Goal: Find specific page/section: Find specific page/section

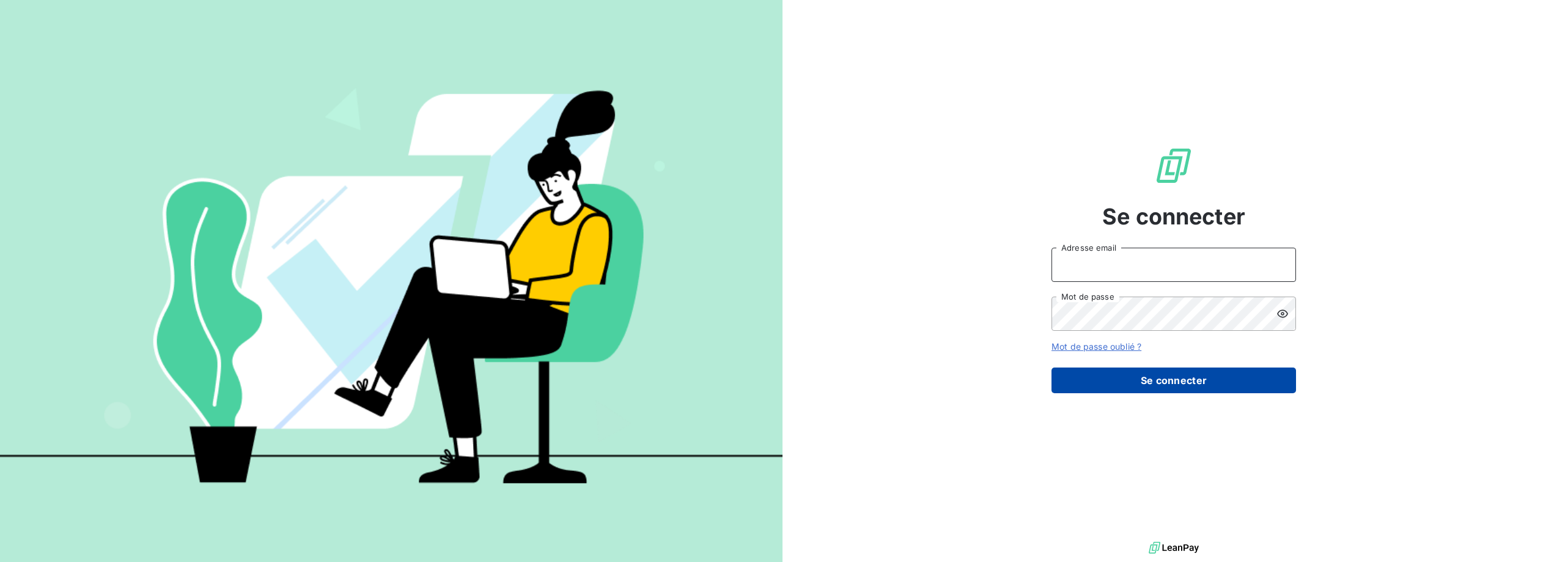
type input "[PERSON_NAME][EMAIL_ADDRESS][DOMAIN_NAME]"
click at [1122, 373] on button "Se connecter" at bounding box center [1173, 380] width 244 height 26
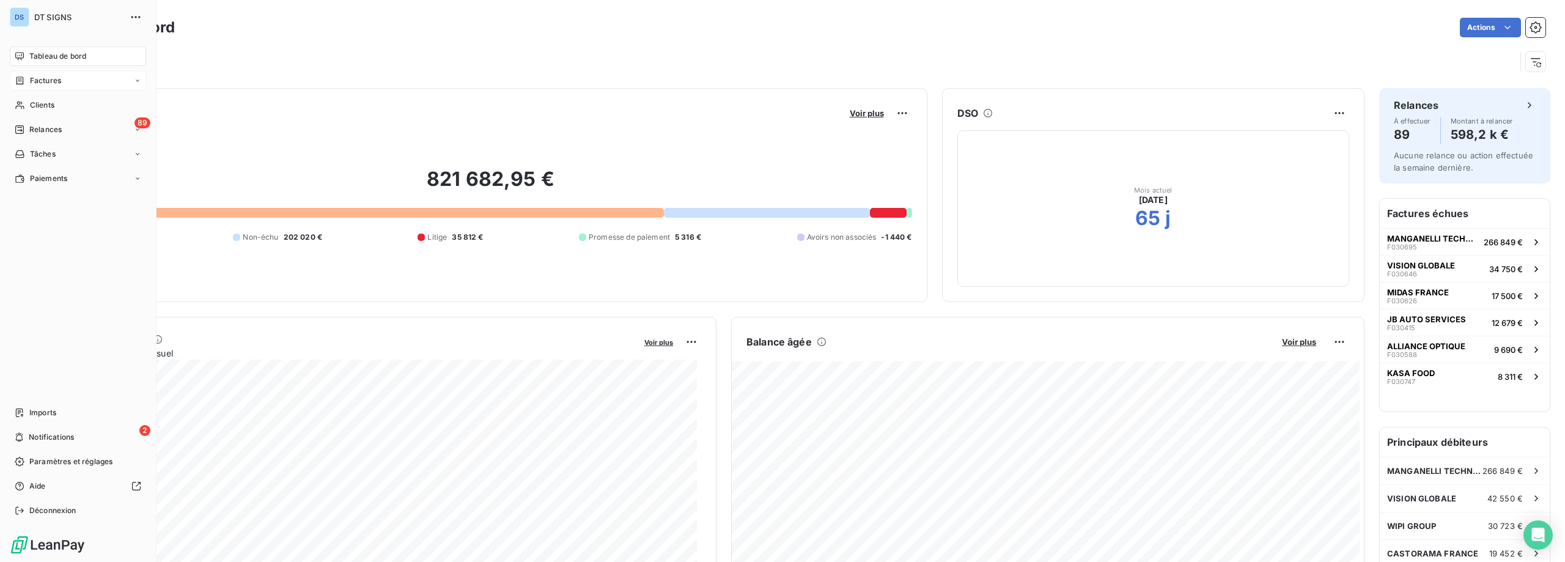
click at [39, 86] on span "Factures" at bounding box center [45, 80] width 31 height 11
click at [60, 111] on div "Factures" at bounding box center [85, 105] width 122 height 20
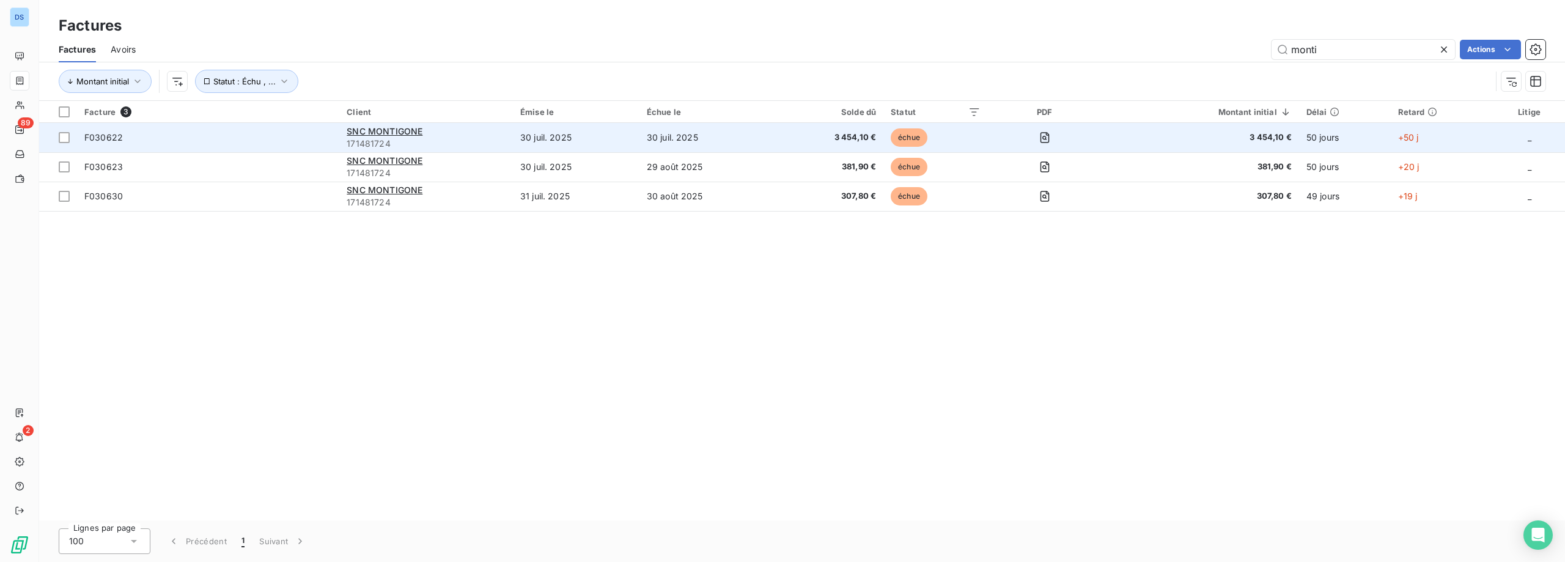
click at [416, 138] on span "171481724" at bounding box center [426, 144] width 159 height 12
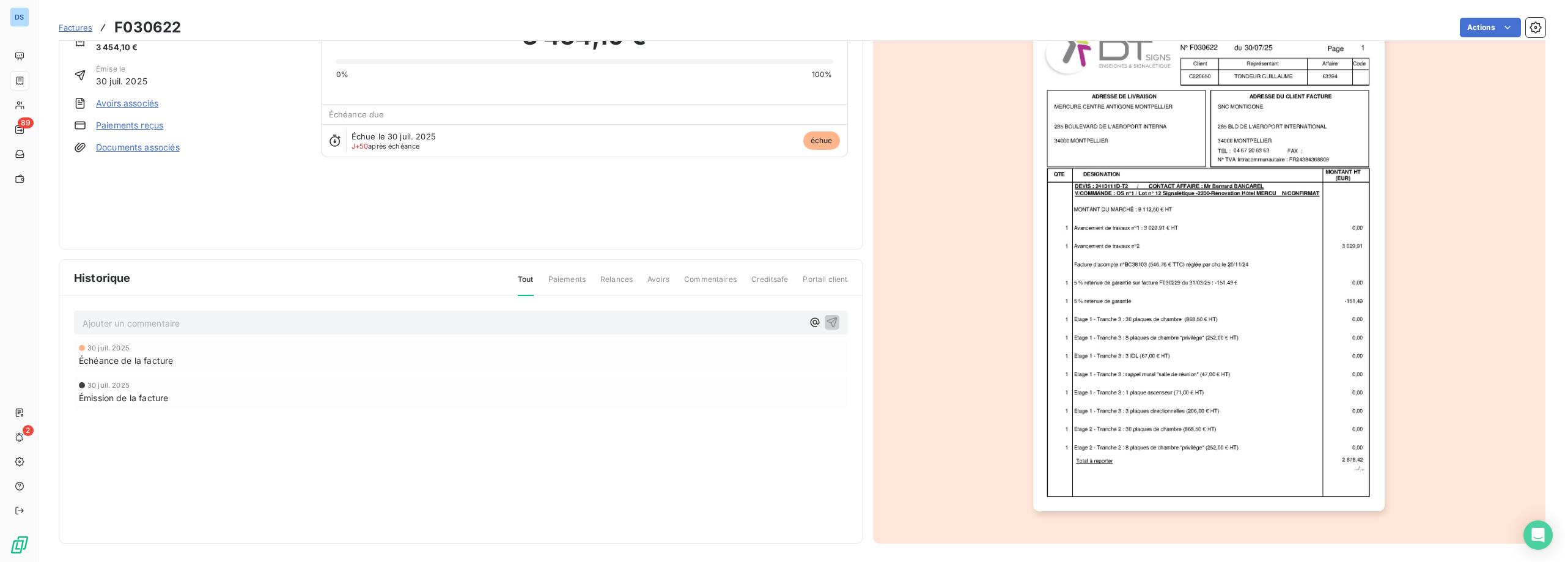
scroll to position [68, 0]
click at [1118, 293] on img "button" at bounding box center [1208, 261] width 351 height 498
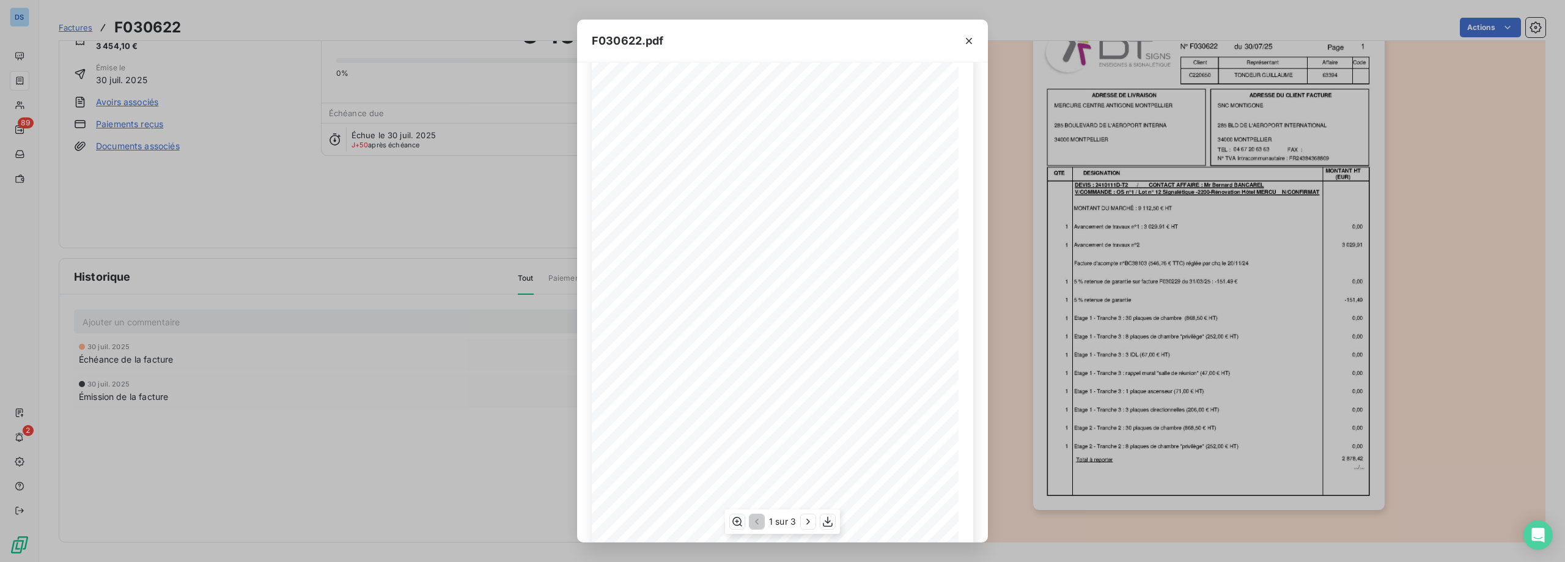
scroll to position [68, 0]
click at [807, 524] on icon "button" at bounding box center [808, 521] width 12 height 12
click at [807, 524] on icon "button" at bounding box center [807, 521] width 3 height 6
click at [968, 42] on icon "button" at bounding box center [969, 41] width 6 height 6
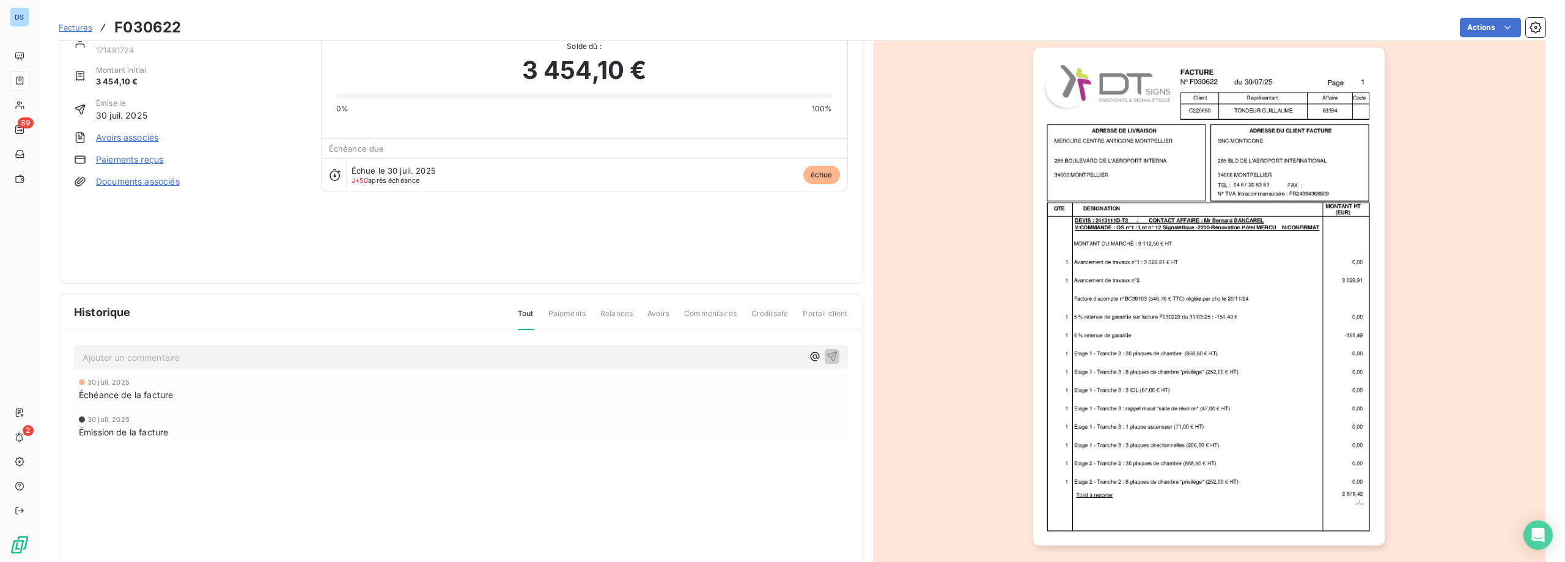
scroll to position [0, 0]
